Goal: Task Accomplishment & Management: Manage account settings

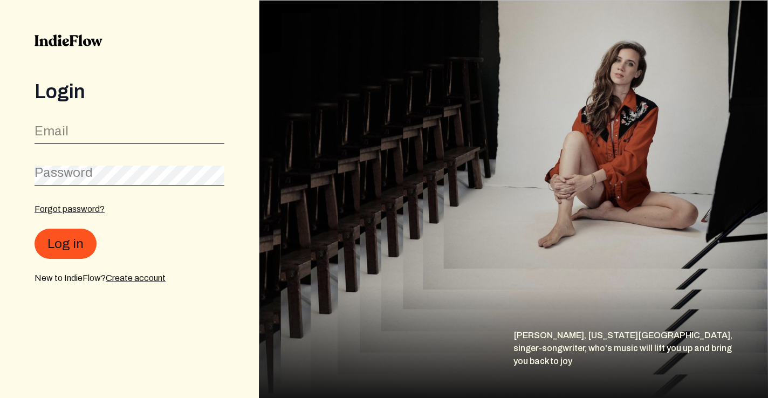
click at [57, 128] on label "Email" at bounding box center [52, 130] width 34 height 17
click at [79, 209] on link "Forgot password?" at bounding box center [70, 208] width 70 height 9
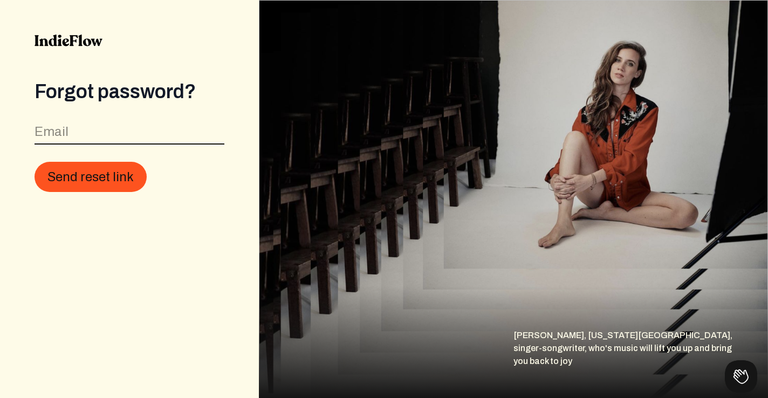
click at [86, 134] on input "email" at bounding box center [130, 134] width 190 height 20
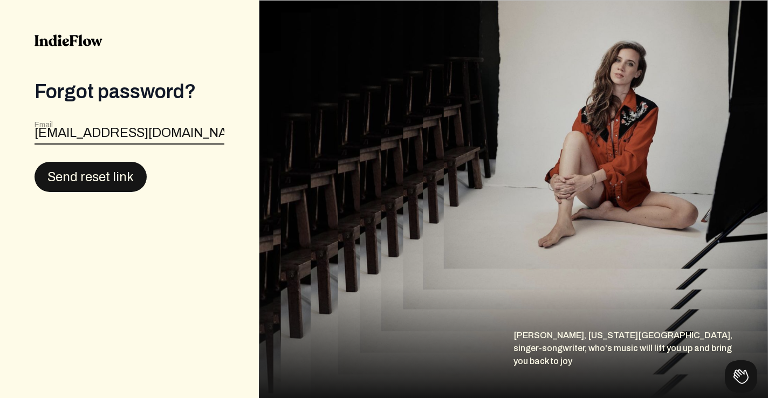
type input "covejasmin@gmail.com"
click at [67, 176] on button "Send reset link" at bounding box center [91, 176] width 112 height 30
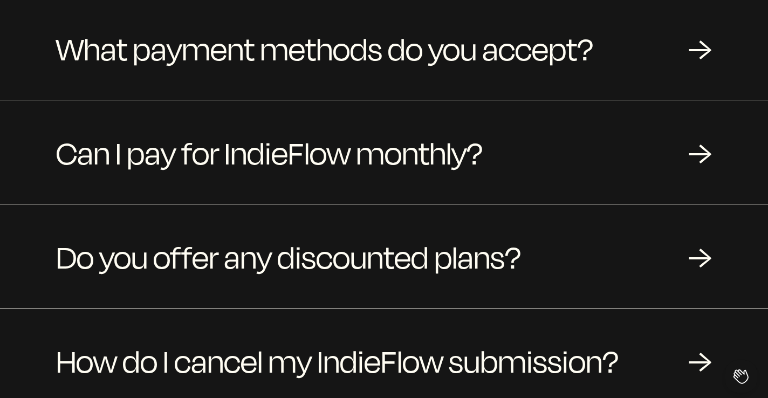
scroll to position [1215, 0]
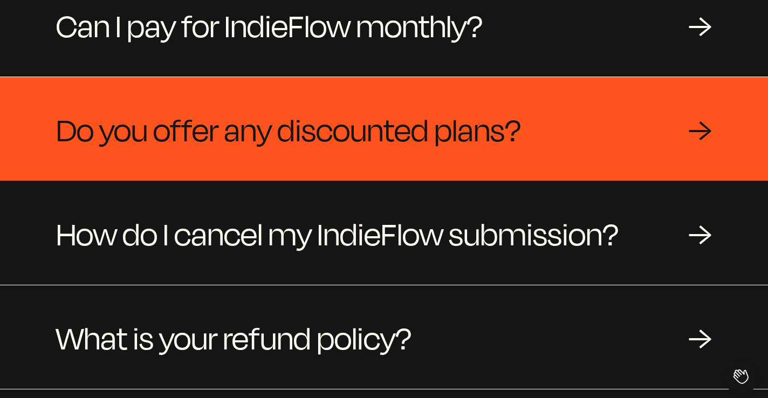
click at [475, 138] on span "Do you offer any discounted plans?" at bounding box center [288, 129] width 465 height 52
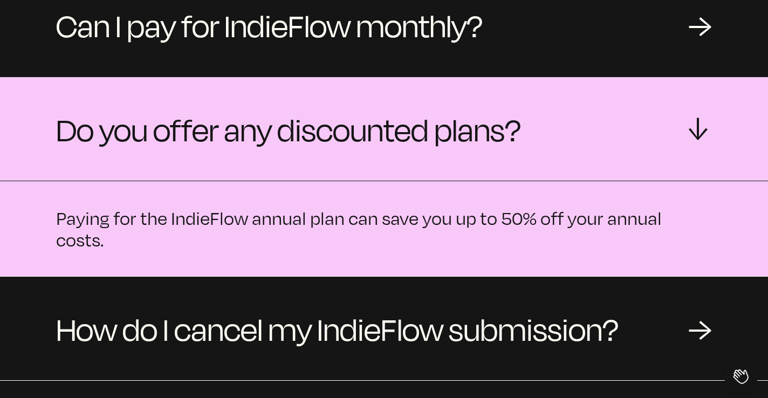
click at [475, 139] on span "Do you offer any discounted plans?" at bounding box center [288, 129] width 465 height 52
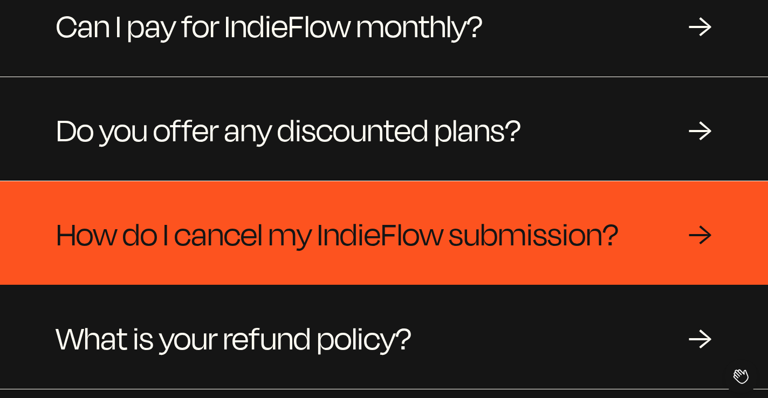
click at [481, 233] on span "How do I cancel my IndieFlow submission?" at bounding box center [337, 233] width 562 height 52
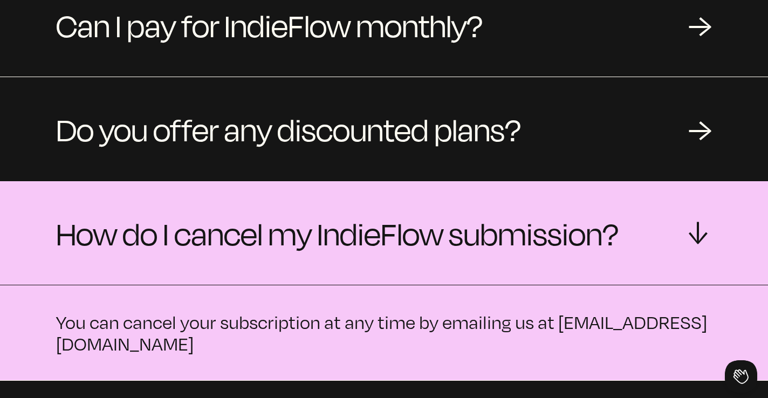
click at [481, 233] on span "How do I cancel my IndieFlow submission?" at bounding box center [337, 233] width 562 height 52
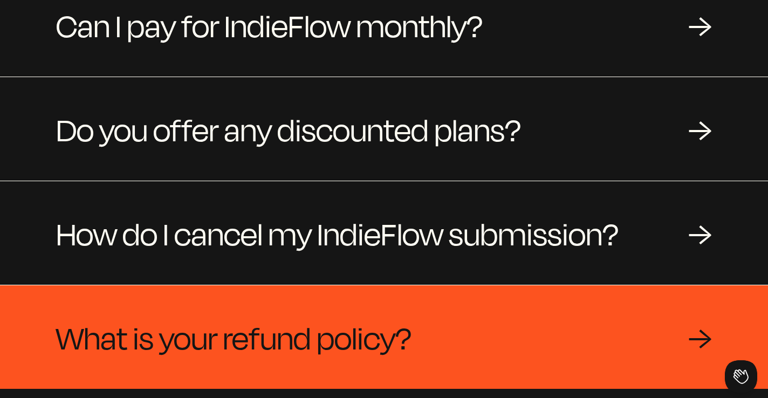
click at [467, 288] on div "What is your refund policy? →" at bounding box center [384, 337] width 768 height 104
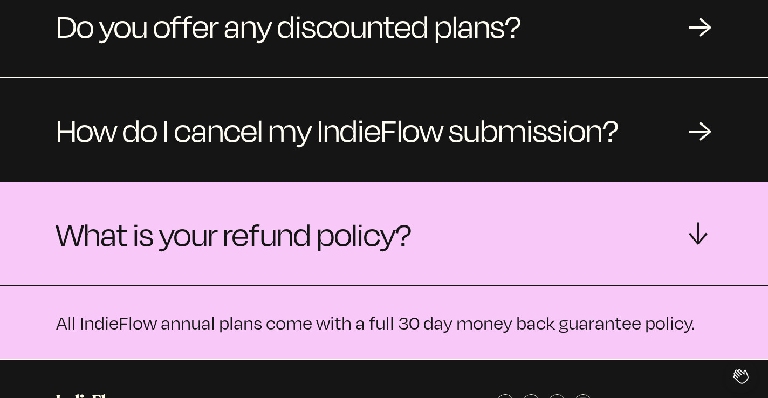
scroll to position [1343, 0]
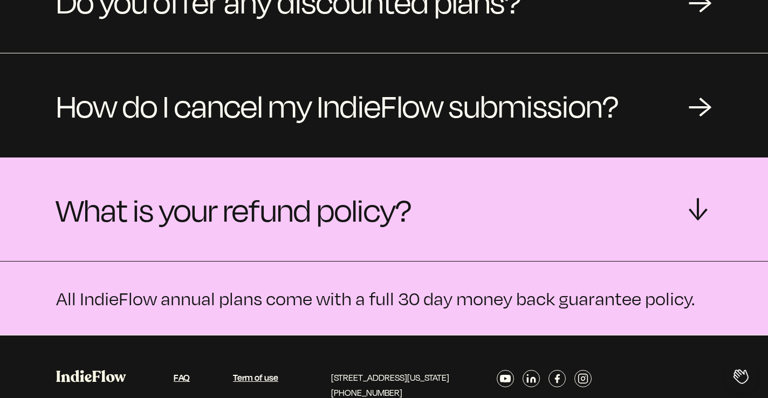
click at [446, 191] on div "What is your refund policy? →" at bounding box center [384, 209] width 768 height 104
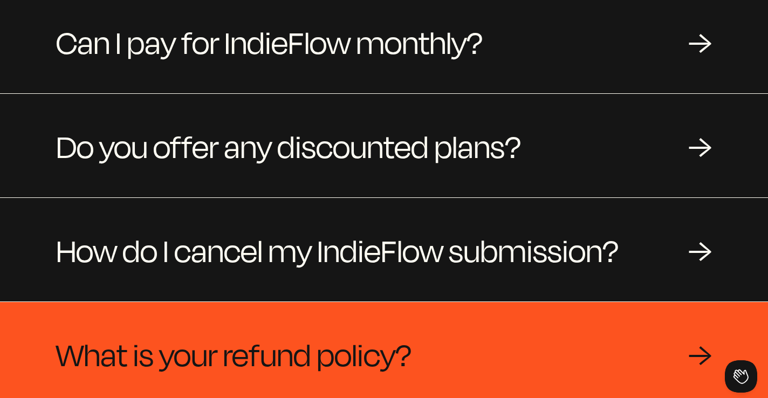
scroll to position [1126, 0]
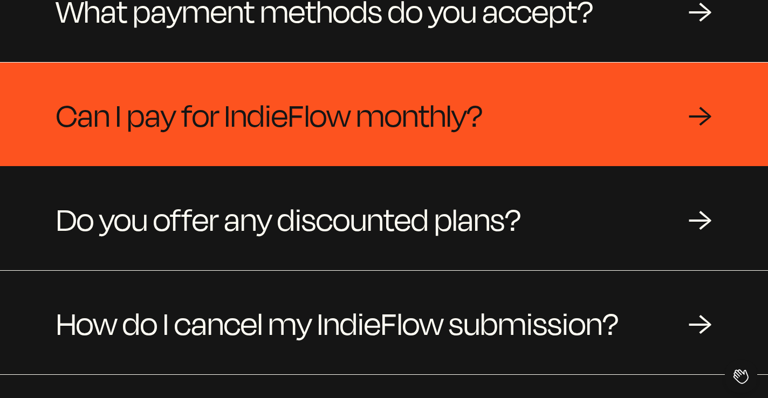
click at [432, 105] on span "Can I pay for IndieFlow monthly?" at bounding box center [269, 114] width 427 height 52
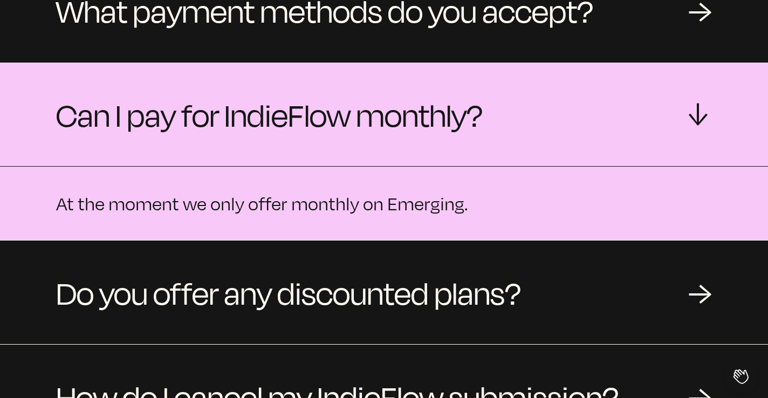
click at [432, 105] on span "Can I pay for IndieFlow monthly?" at bounding box center [269, 114] width 427 height 52
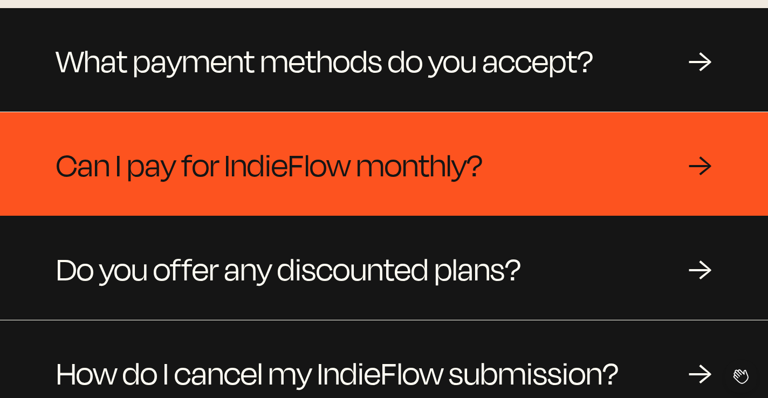
scroll to position [987, 0]
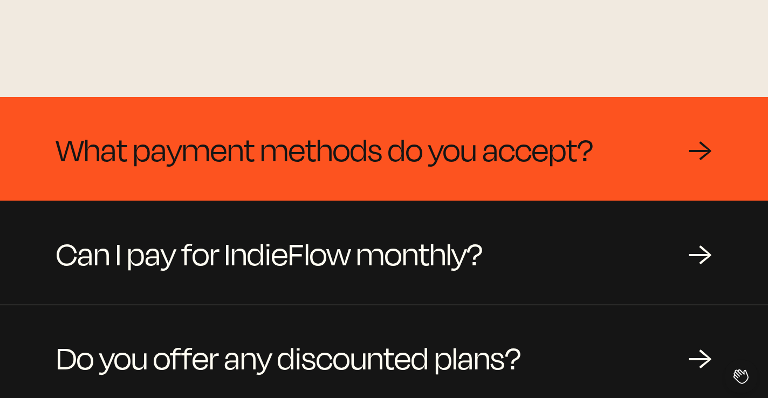
click at [431, 123] on span "What payment methods do you accept?" at bounding box center [324, 149] width 537 height 52
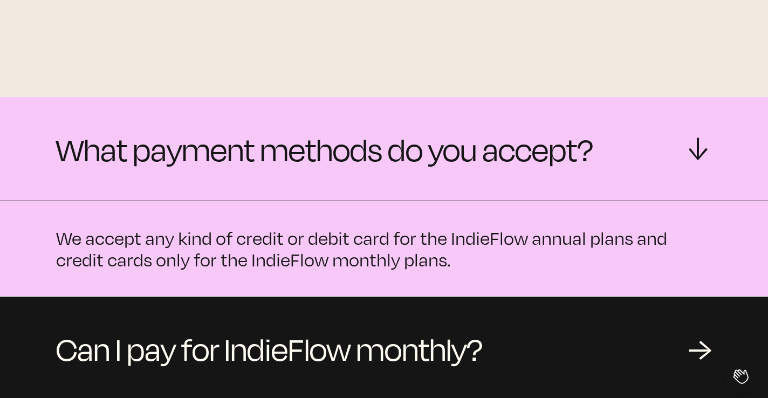
click at [431, 123] on span "What payment methods do you accept?" at bounding box center [324, 149] width 537 height 52
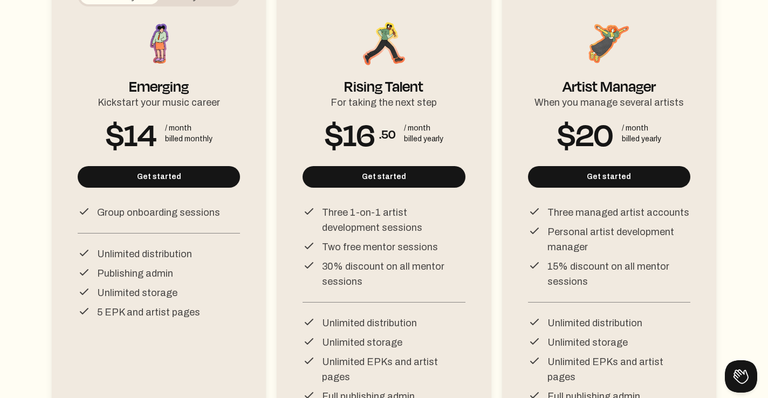
scroll to position [0, 0]
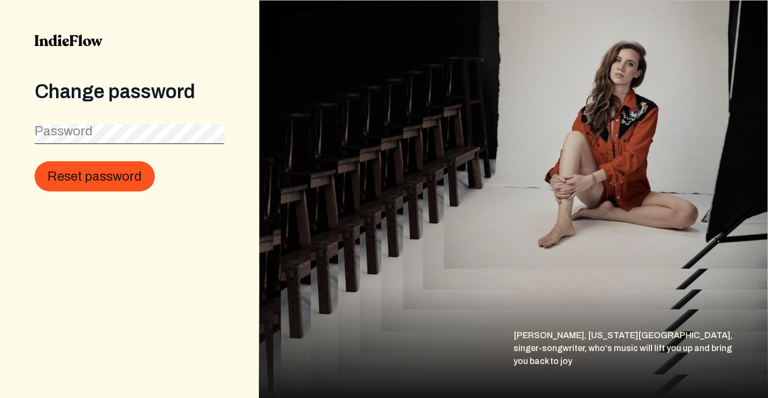
click at [88, 126] on label "Password" at bounding box center [64, 130] width 58 height 17
click at [0, 397] on com-1password-button at bounding box center [0, 398] width 0 height 0
click at [142, 208] on div "Change password Password Reset password" at bounding box center [129, 199] width 259 height 398
click at [28, 134] on div "Change password Password Reset password" at bounding box center [129, 199] width 259 height 398
click at [35, 162] on button "Reset password" at bounding box center [95, 177] width 120 height 30
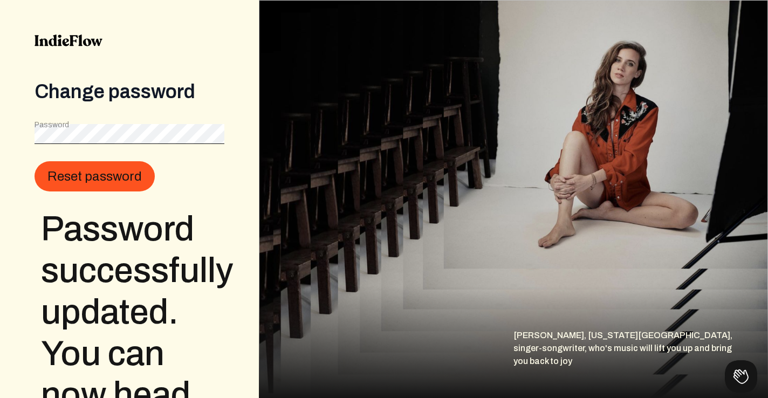
click at [171, 211] on h3 "Password successfully updated. You can now head to the login page." at bounding box center [132, 354] width 183 height 290
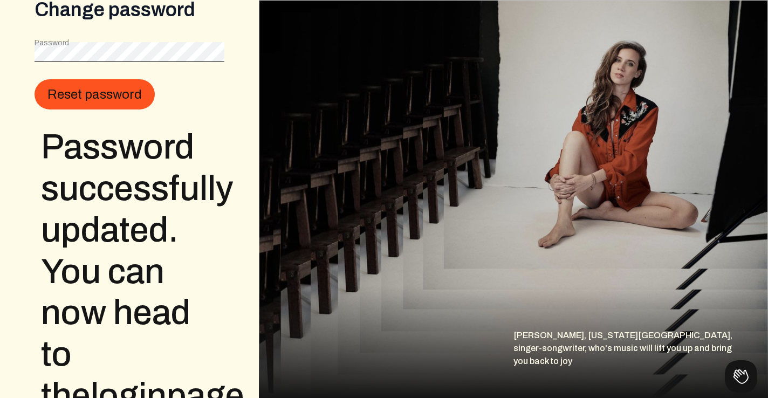
scroll to position [84, 0]
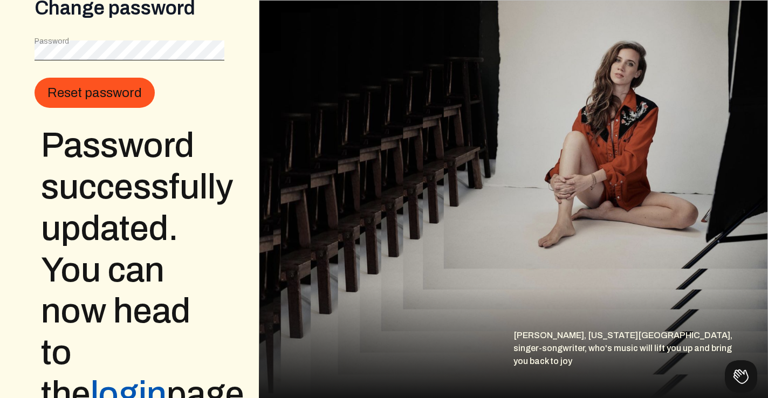
click at [167, 375] on link "login" at bounding box center [129, 393] width 76 height 37
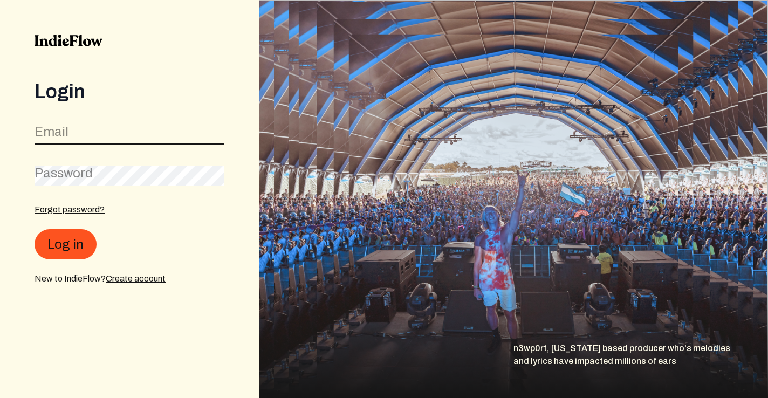
click at [71, 130] on input "email" at bounding box center [130, 134] width 190 height 20
type input "covejasmin@gmail.com"
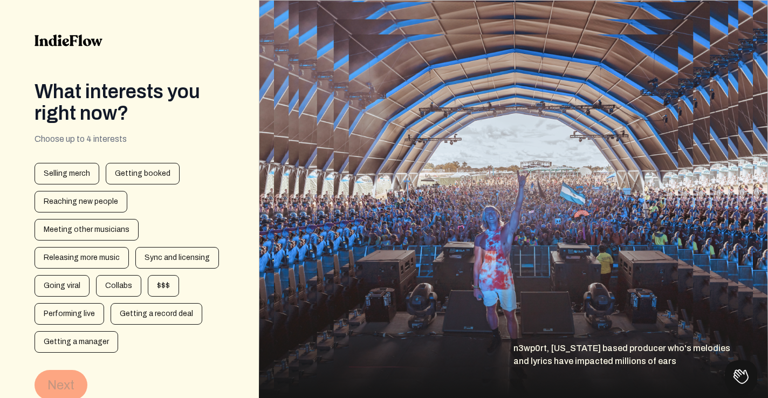
scroll to position [37, 0]
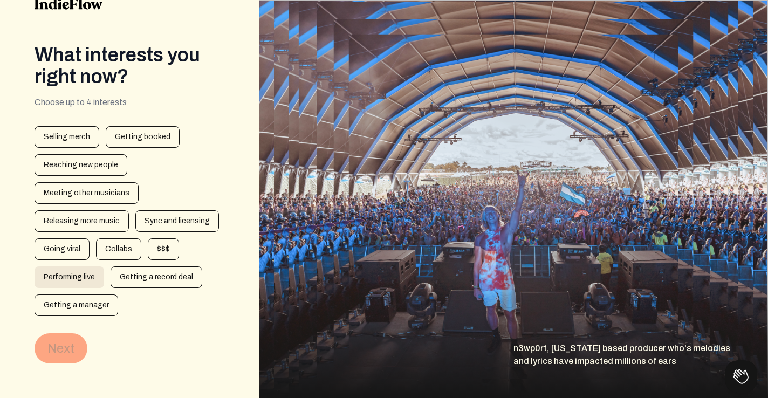
click at [87, 278] on div "Performing live" at bounding box center [70, 277] width 70 height 22
click at [154, 248] on div "$$$" at bounding box center [163, 249] width 31 height 22
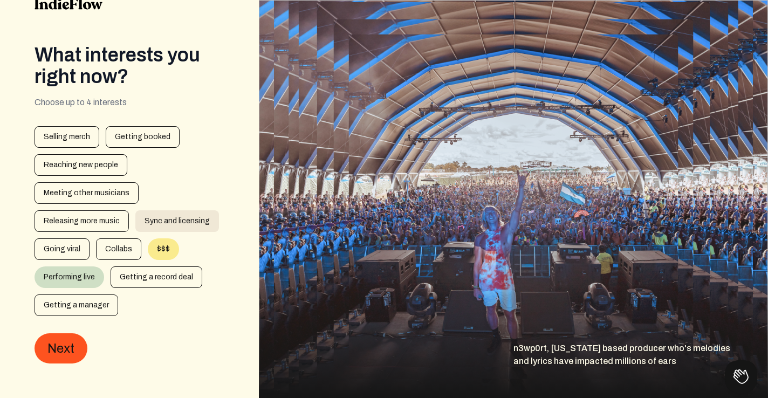
click at [155, 224] on div "Sync and licensing" at bounding box center [177, 221] width 84 height 22
click at [105, 222] on div "Releasing more music" at bounding box center [82, 221] width 94 height 22
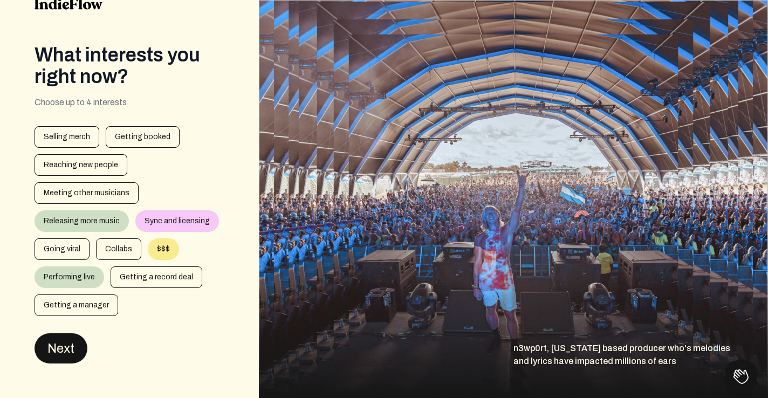
click at [71, 348] on button "Next" at bounding box center [61, 348] width 53 height 30
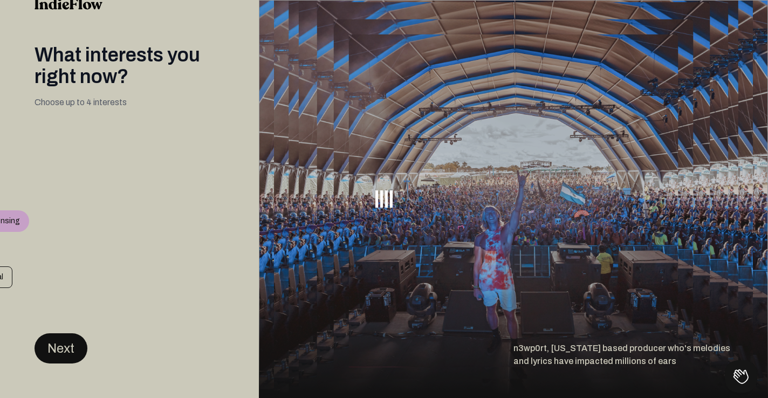
scroll to position [0, 0]
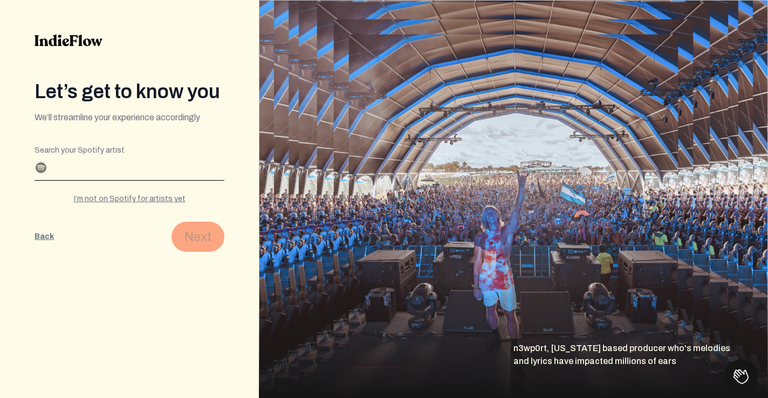
click at [85, 167] on input "Search your Spotify artist" at bounding box center [130, 171] width 190 height 17
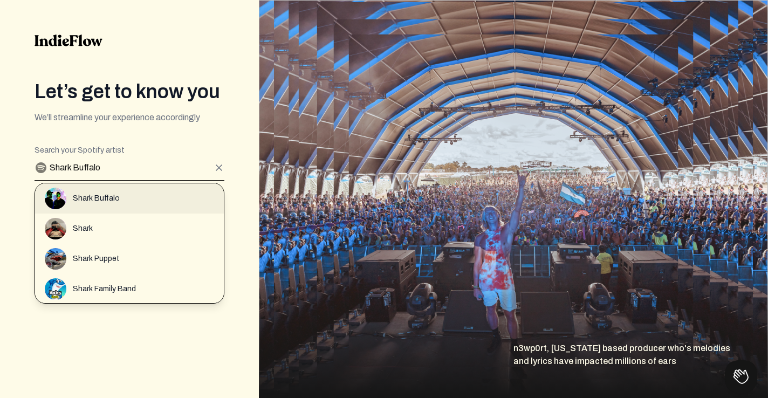
type input "Shark Buffalo"
click at [77, 198] on span "Shark Buffalo" at bounding box center [96, 198] width 47 height 11
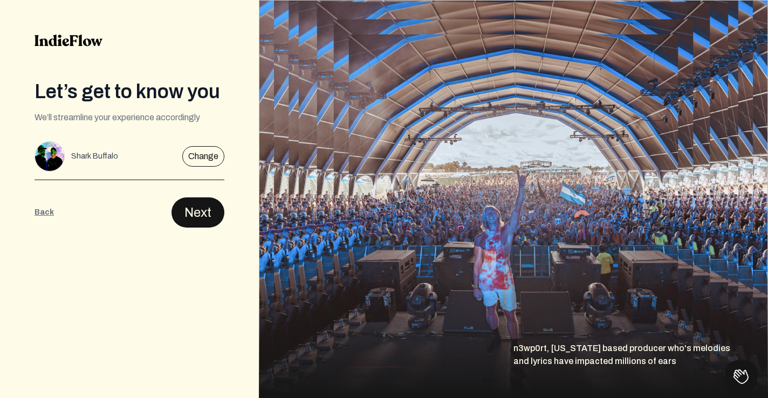
click at [207, 210] on button "Next" at bounding box center [197, 212] width 53 height 30
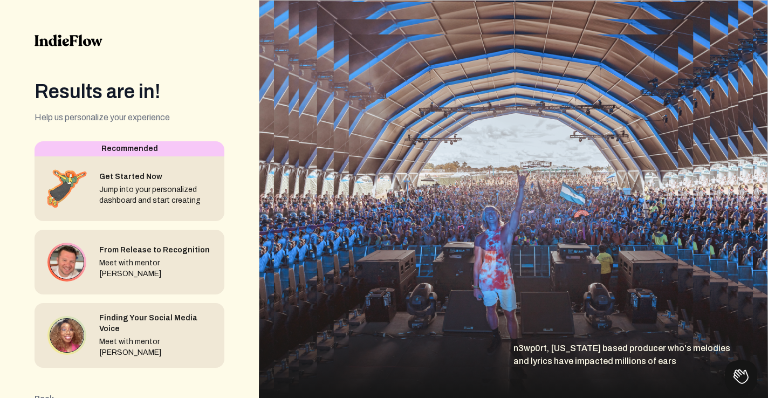
scroll to position [41, 0]
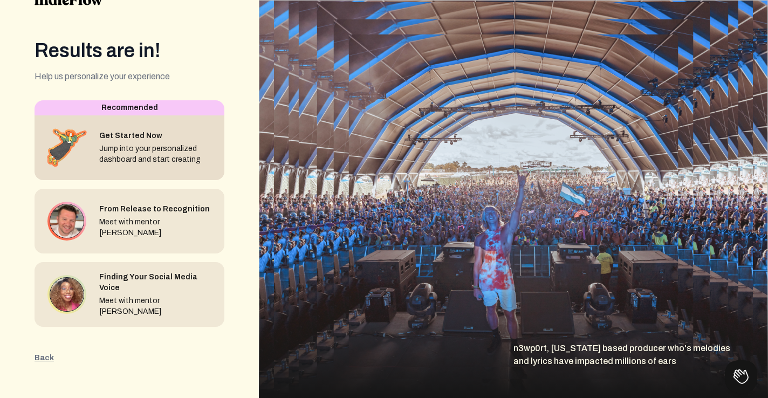
click at [132, 140] on div "Get Started Now" at bounding box center [157, 135] width 116 height 11
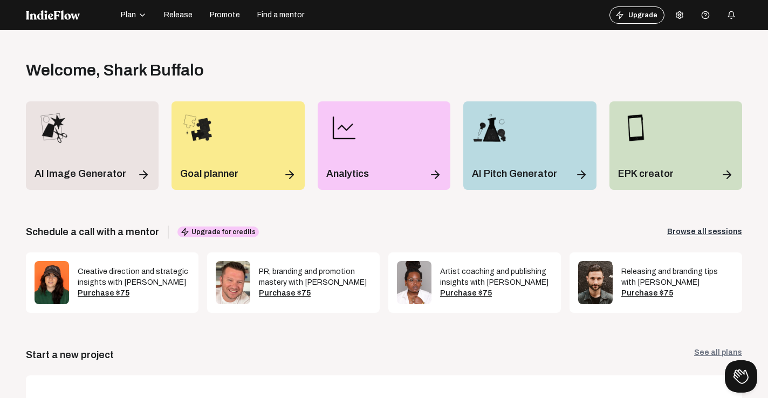
click at [127, 16] on span "Plan" at bounding box center [128, 15] width 15 height 11
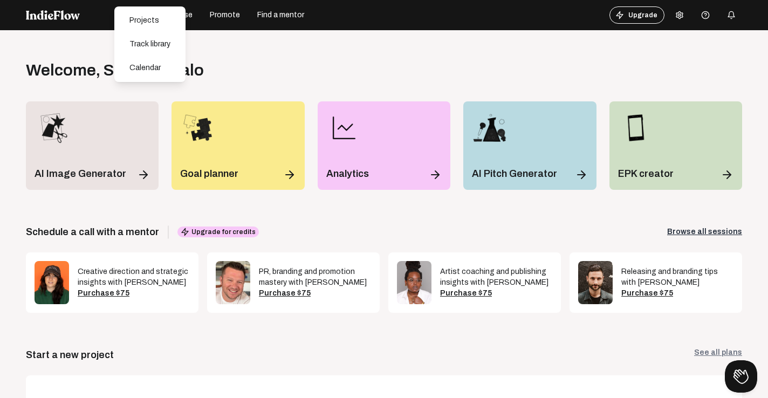
click at [450, 76] on div "Welcome , Shark Buffalo Log out" at bounding box center [384, 69] width 716 height 19
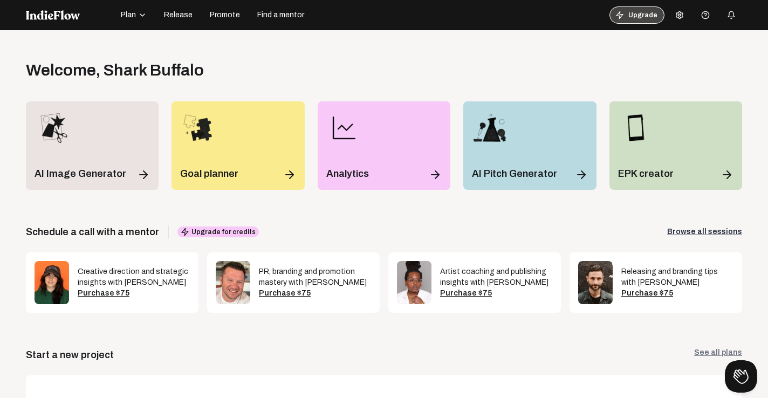
click at [644, 16] on button "Upgrade" at bounding box center [636, 14] width 55 height 17
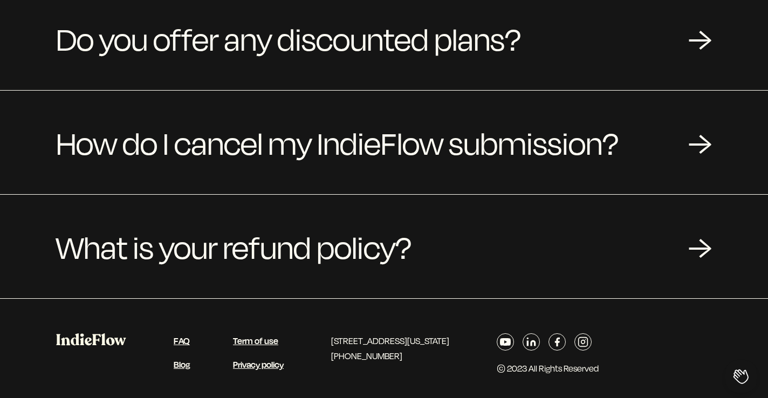
scroll to position [1302, 0]
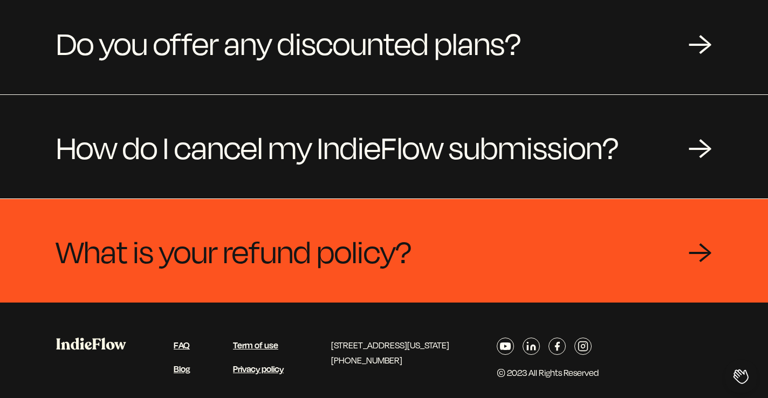
click at [455, 252] on div "What is your refund policy? →" at bounding box center [384, 251] width 768 height 104
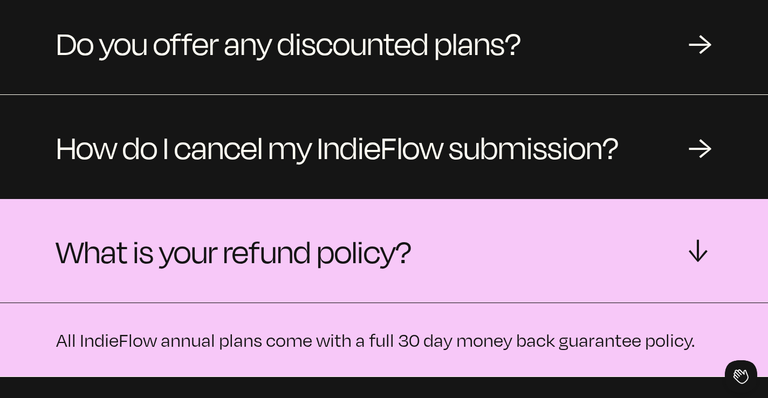
click at [454, 252] on div "What is your refund policy? →" at bounding box center [384, 251] width 768 height 104
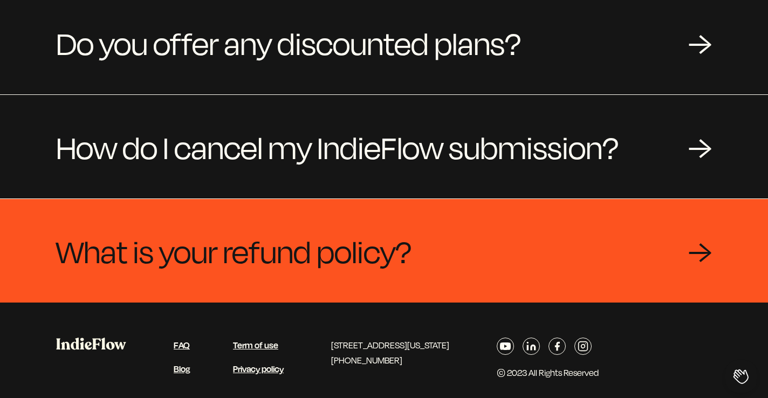
scroll to position [1306, 0]
